Goal: Contribute content

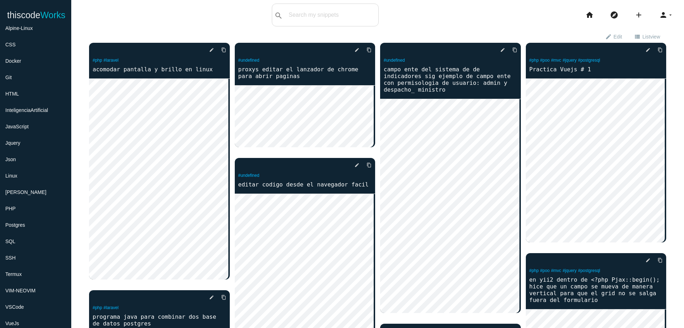
scroll to position [83, 0]
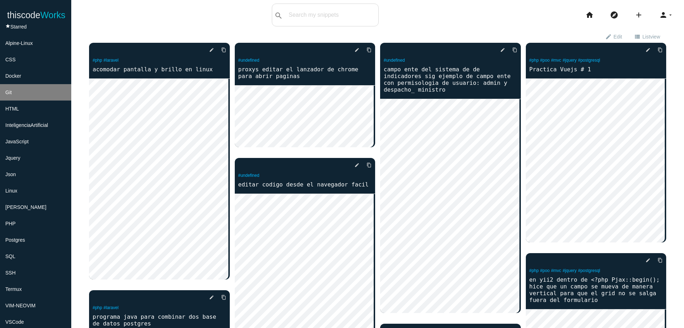
click at [10, 89] on li "Git" at bounding box center [35, 92] width 71 height 16
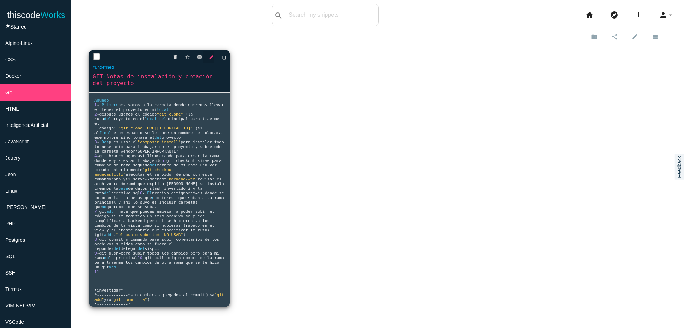
click at [210, 58] on icon "edit" at bounding box center [211, 57] width 5 height 13
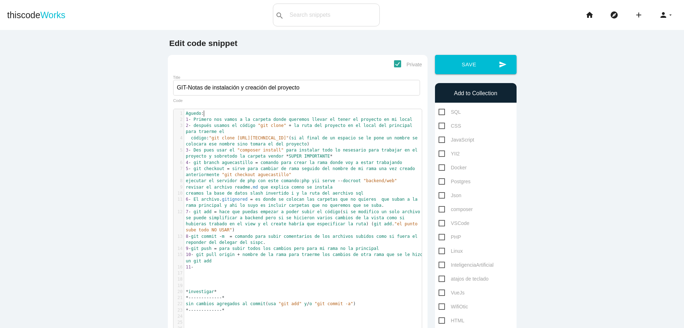
scroll to position [2, 0]
click at [202, 115] on pre "Aguedo :" at bounding box center [305, 113] width 243 height 6
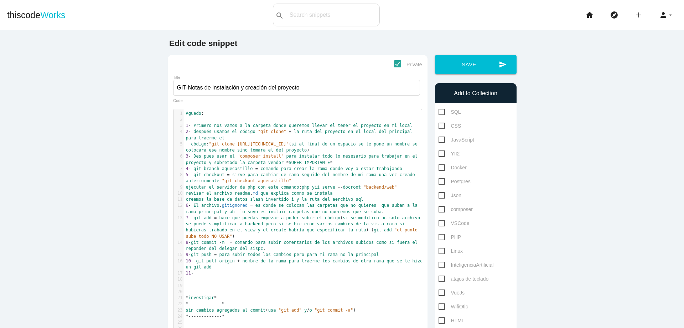
paste textarea
type textarea "devuelve un cambio al cambio anterior"
drag, startPoint x: 183, startPoint y: 120, endPoint x: 224, endPoint y: 123, distance: 41.4
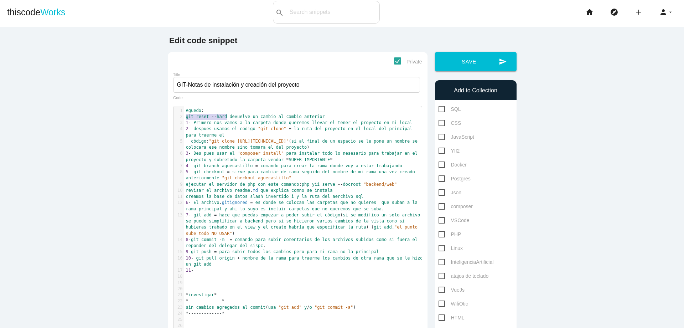
scroll to position [0, 0]
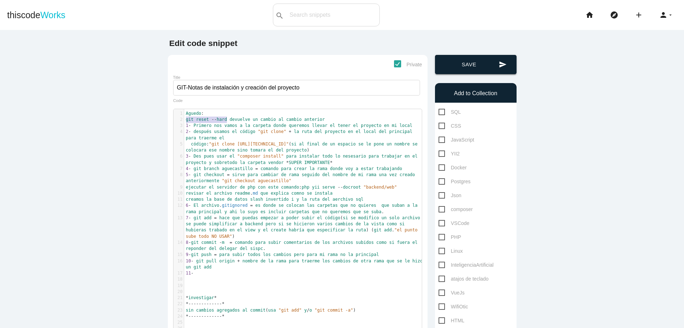
type textarea "git reset --hard"
click at [503, 62] on icon "send" at bounding box center [503, 64] width 8 height 19
